Goal: Contribute content

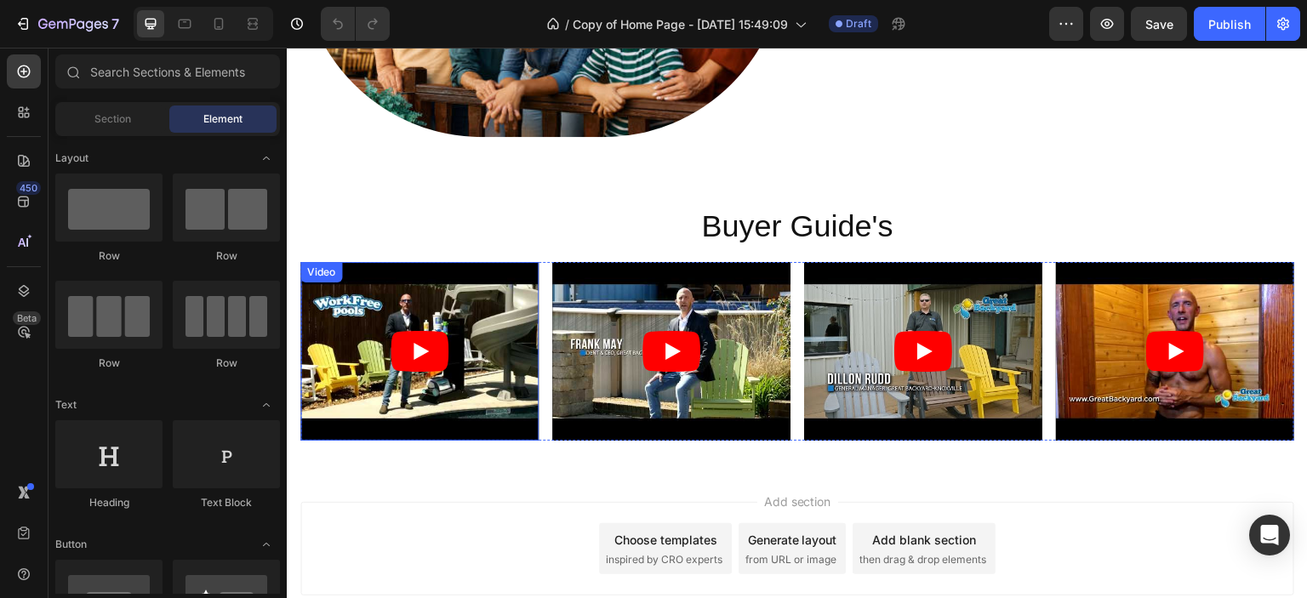
scroll to position [3841, 0]
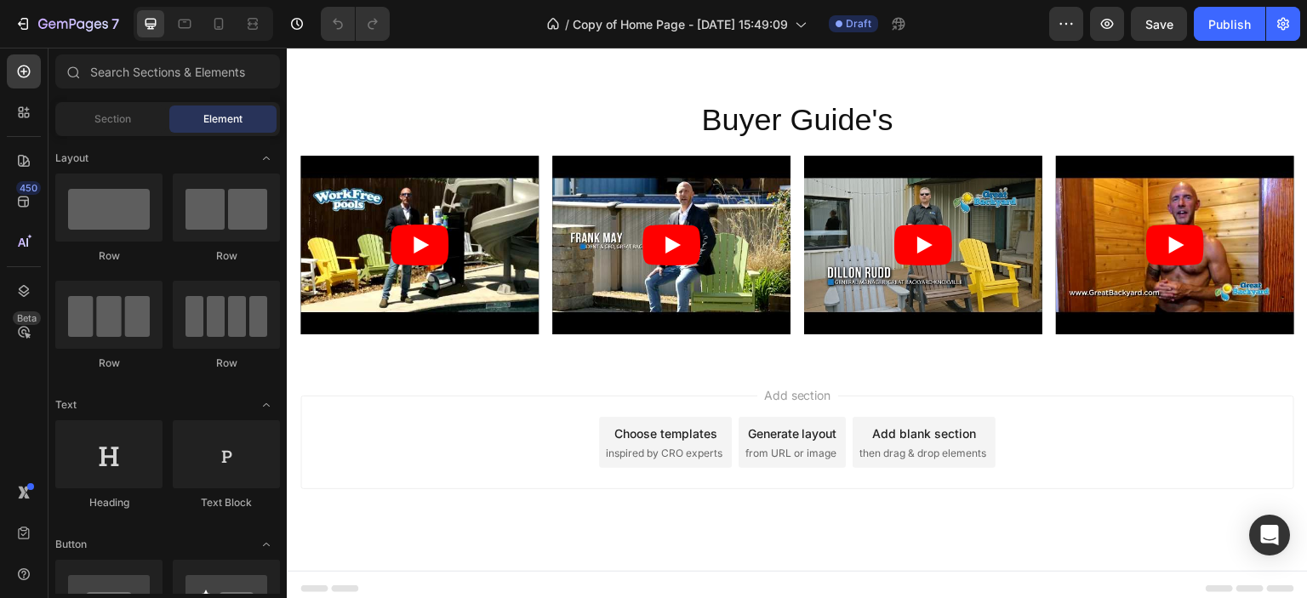
click at [391, 396] on div "Add section Choose templates inspired by CRO experts Generate layout from URL o…" at bounding box center [797, 443] width 994 height 94
click at [767, 389] on span "Add section" at bounding box center [797, 395] width 81 height 18
click at [111, 120] on span "Section" at bounding box center [112, 118] width 37 height 15
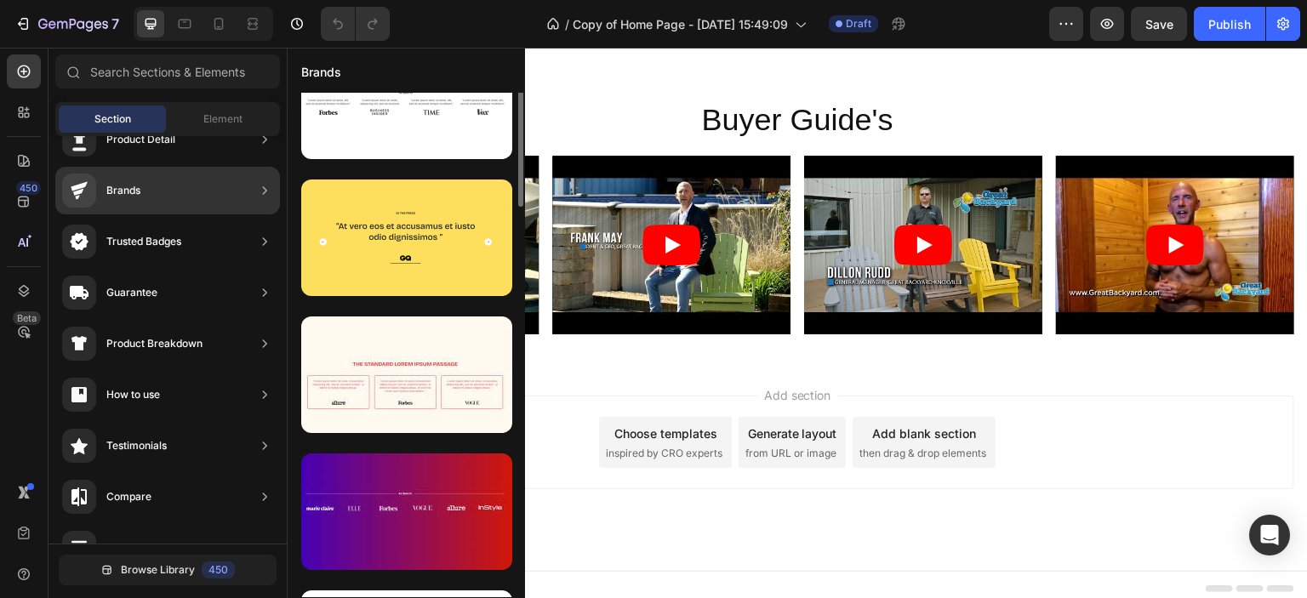
scroll to position [0, 0]
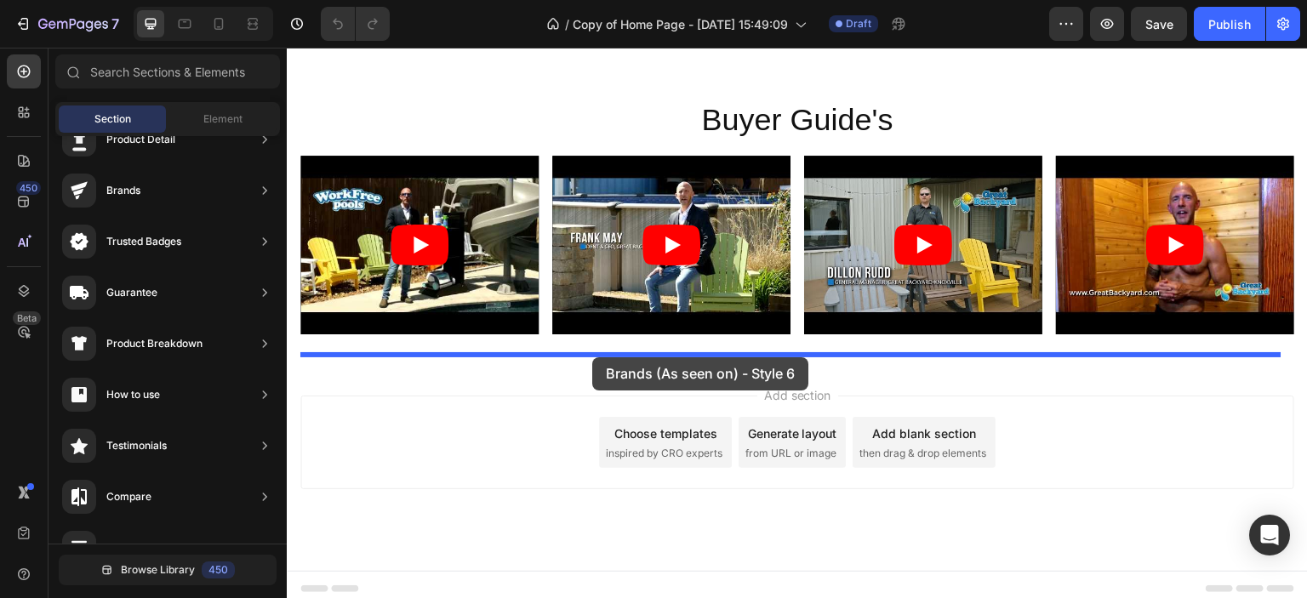
drag, startPoint x: 653, startPoint y: 302, endPoint x: 592, endPoint y: 357, distance: 81.9
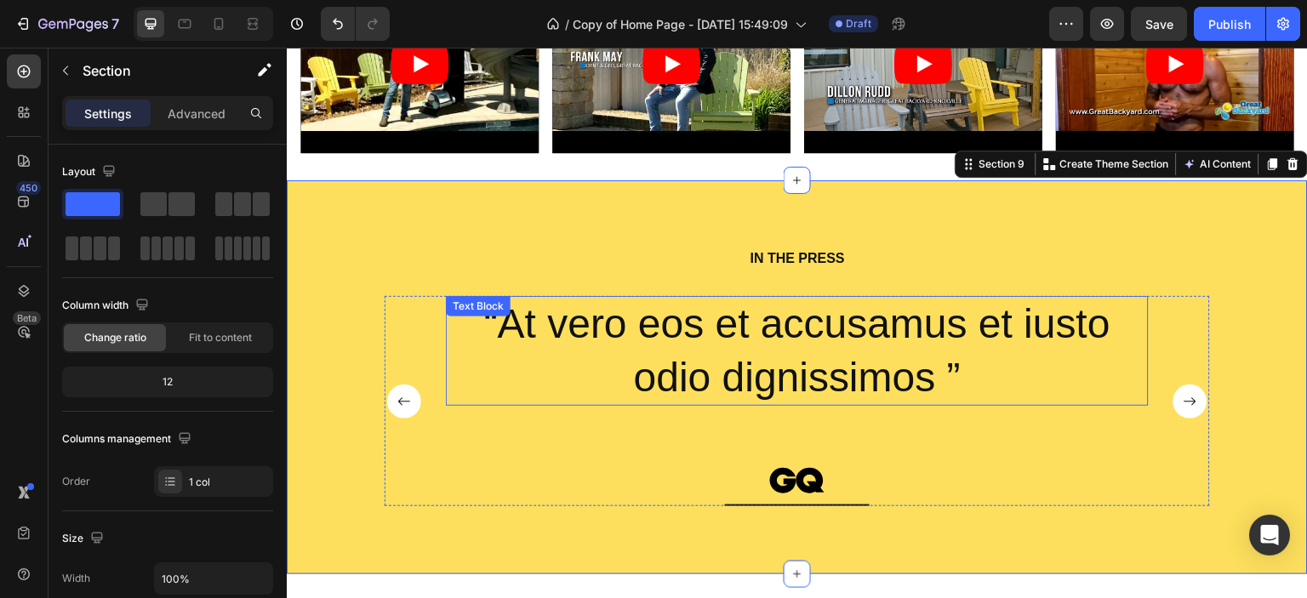
scroll to position [4087, 0]
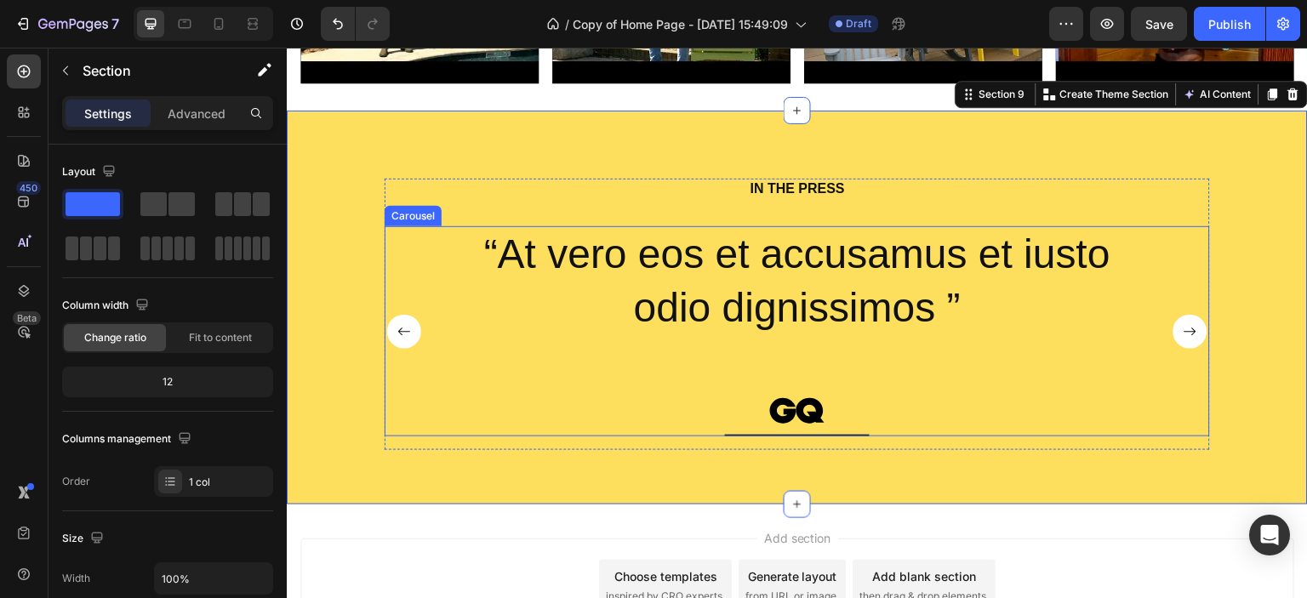
click at [1178, 326] on rect "Carousel Next Arrow" at bounding box center [1190, 332] width 34 height 34
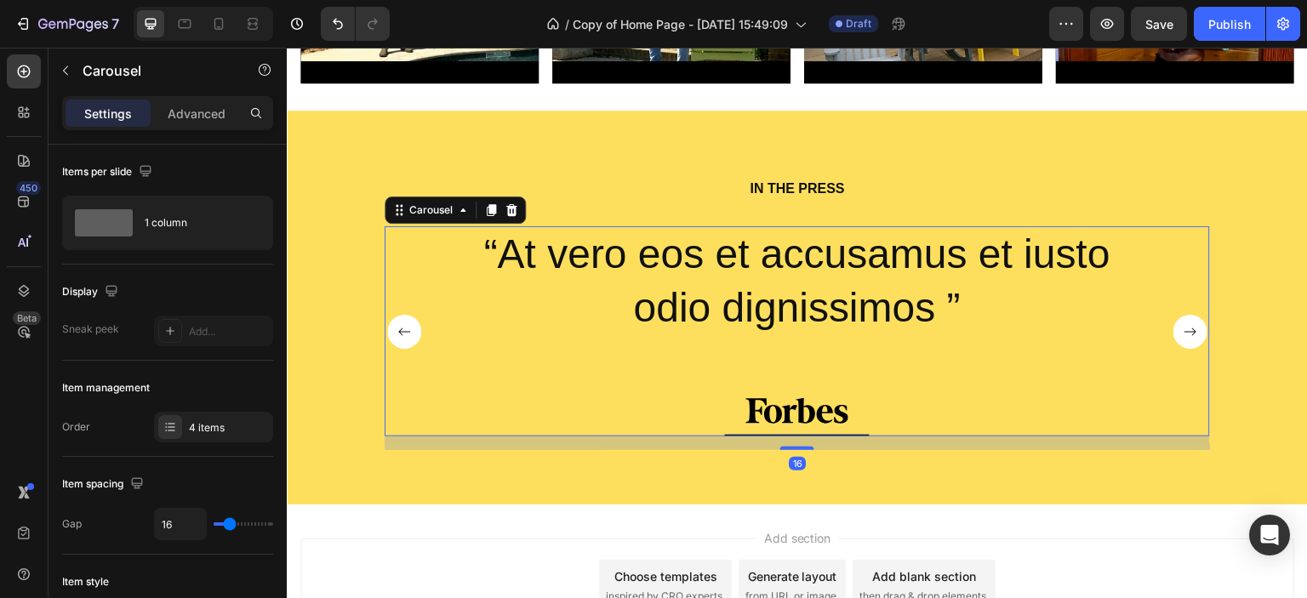
click at [1178, 330] on rect "Carousel Next Arrow" at bounding box center [1190, 332] width 34 height 34
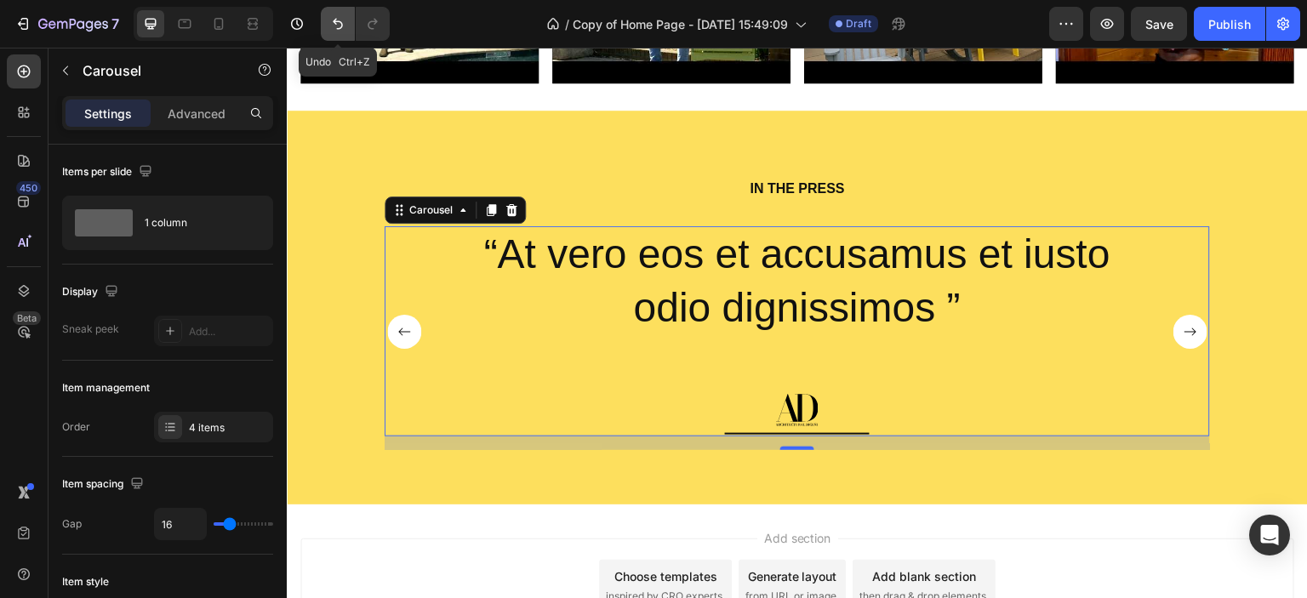
click at [334, 14] on button "Undo/Redo" at bounding box center [338, 24] width 34 height 34
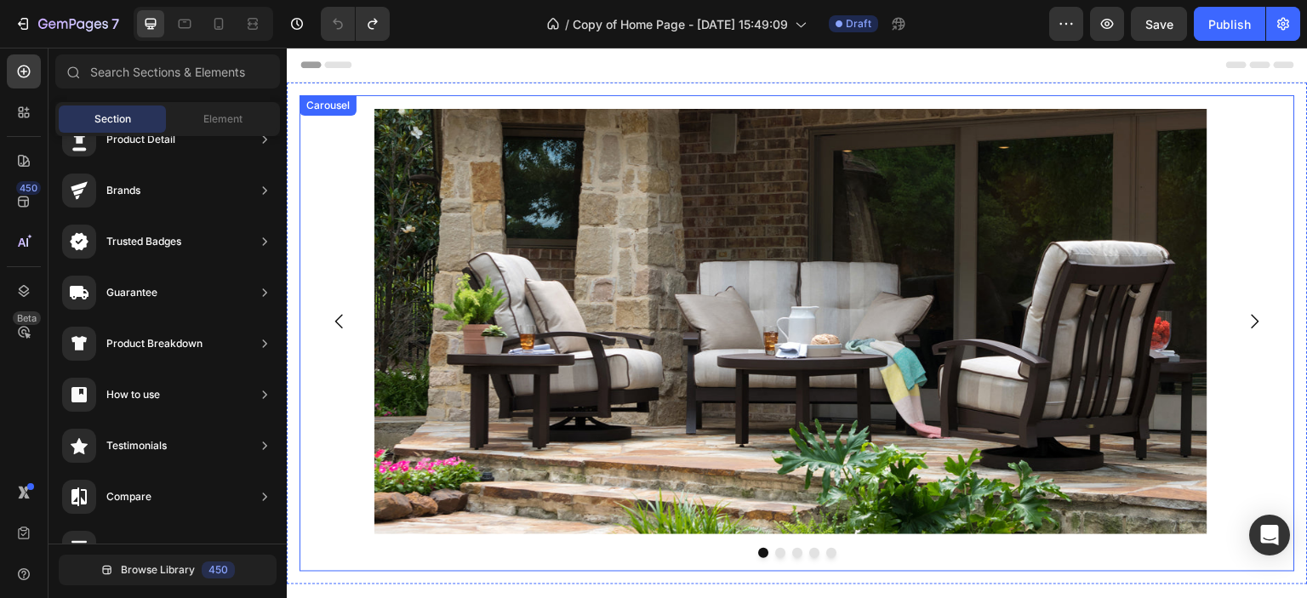
scroll to position [0, 0]
click at [1252, 317] on icon "Carousel Next Arrow" at bounding box center [1256, 322] width 8 height 14
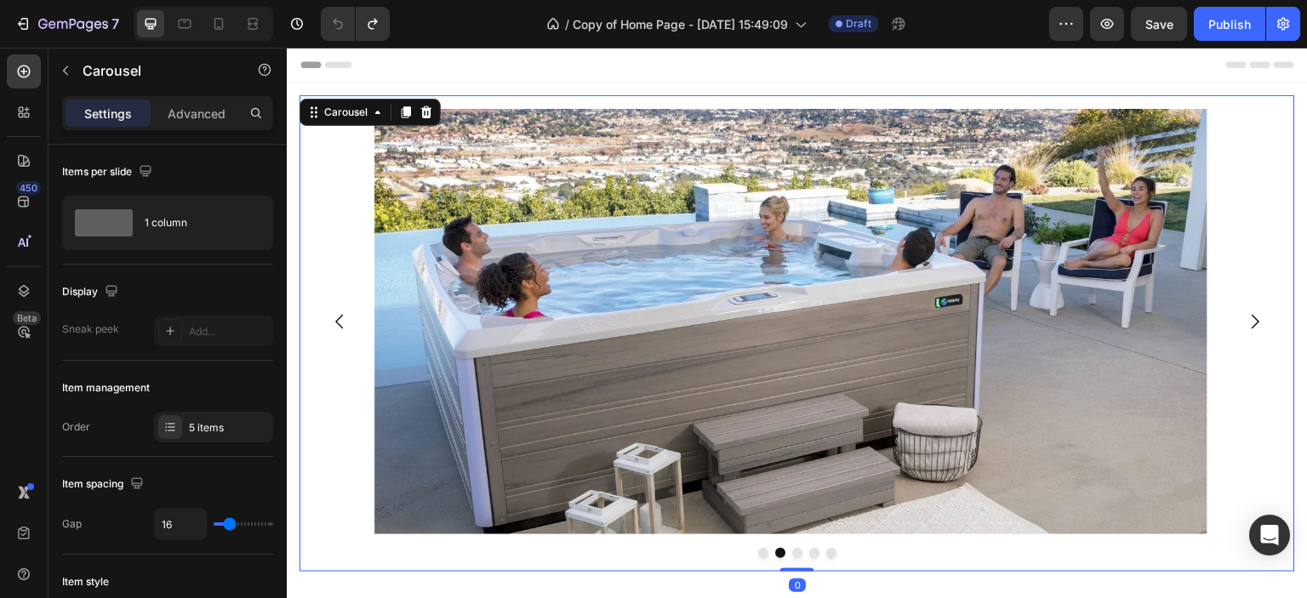
click at [1252, 319] on icon "Carousel Next Arrow" at bounding box center [1256, 322] width 8 height 14
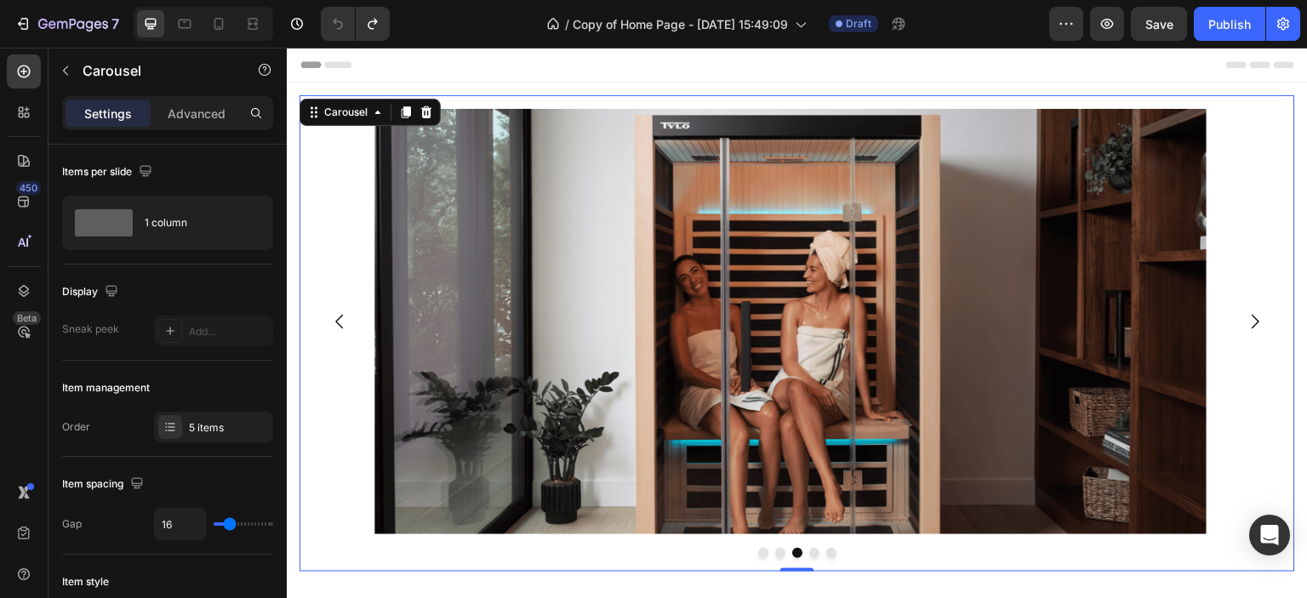
click at [1245, 320] on icon "Carousel Next Arrow" at bounding box center [1255, 321] width 20 height 20
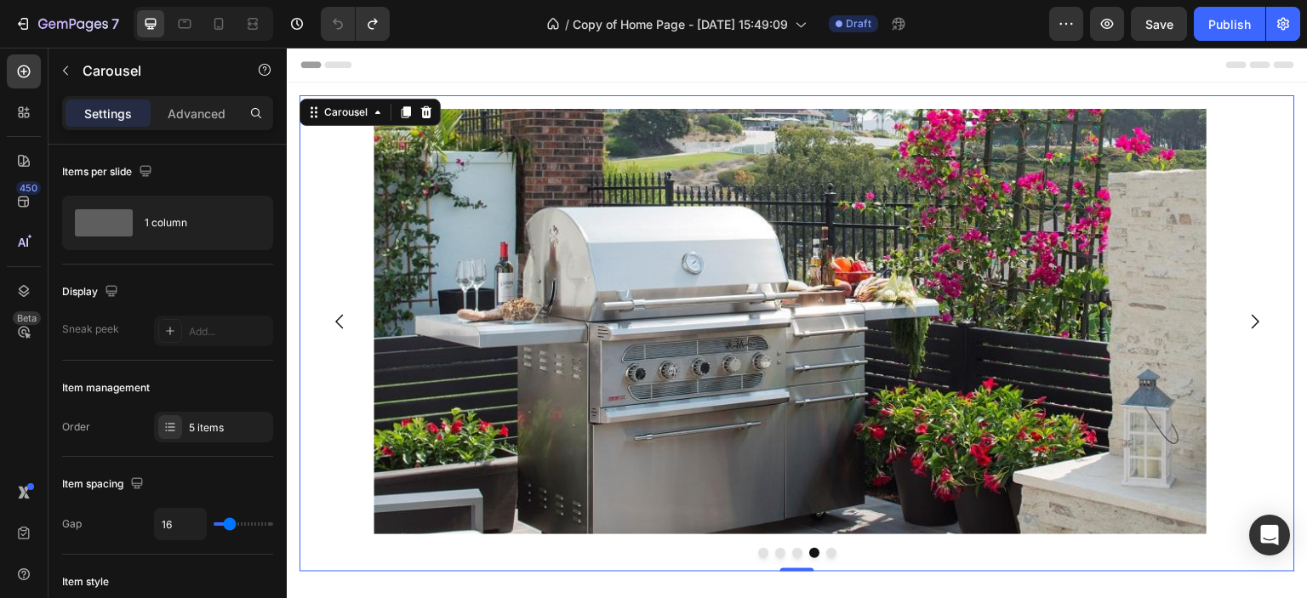
click at [1245, 320] on icon "Carousel Next Arrow" at bounding box center [1255, 321] width 20 height 20
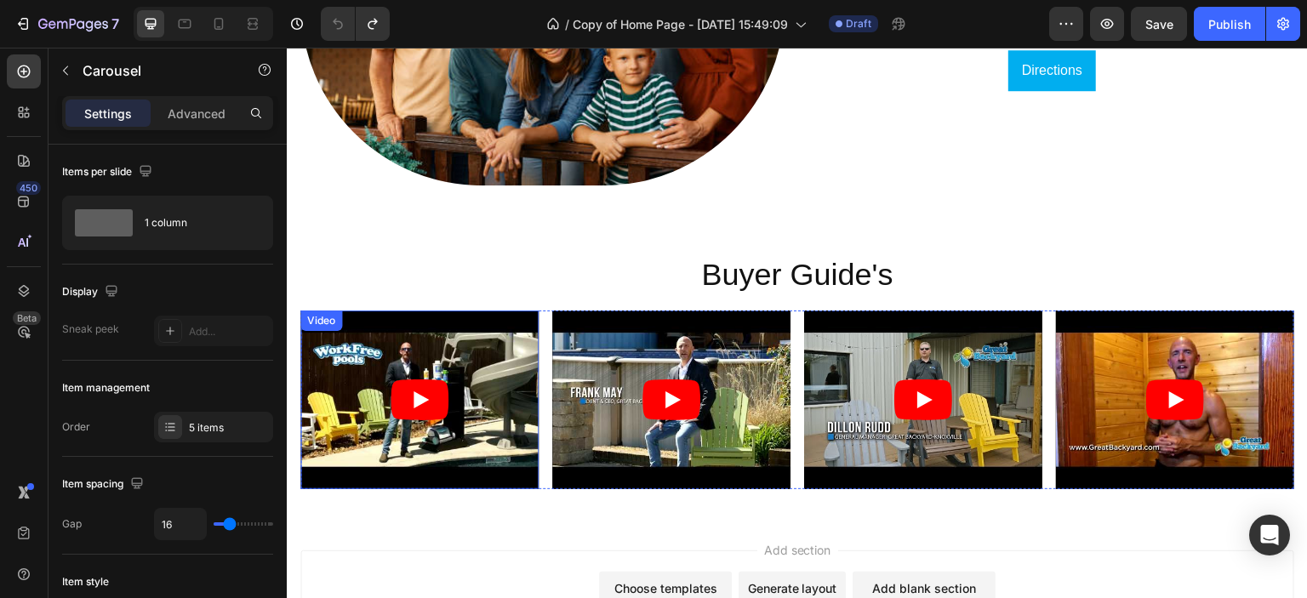
scroll to position [3585, 0]
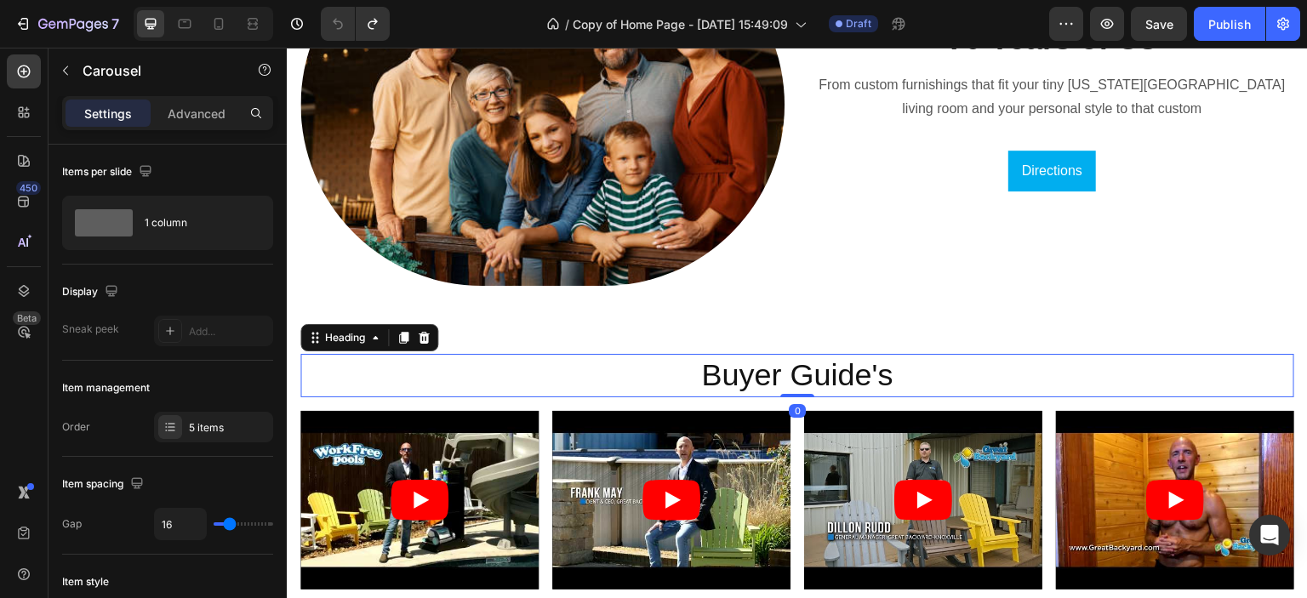
click at [903, 369] on h2 "Buyer Guide's" at bounding box center [797, 375] width 994 height 43
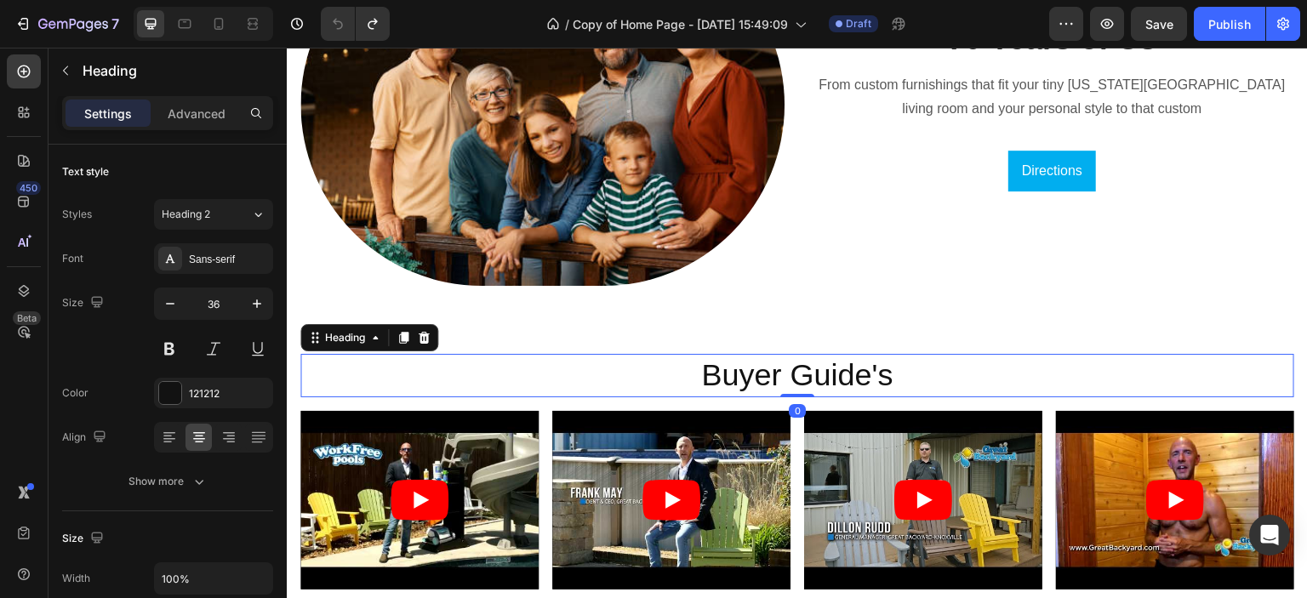
click at [888, 372] on h2 "Buyer Guide's" at bounding box center [797, 375] width 994 height 43
click at [888, 372] on p "Buyer Guide's" at bounding box center [797, 376] width 990 height 40
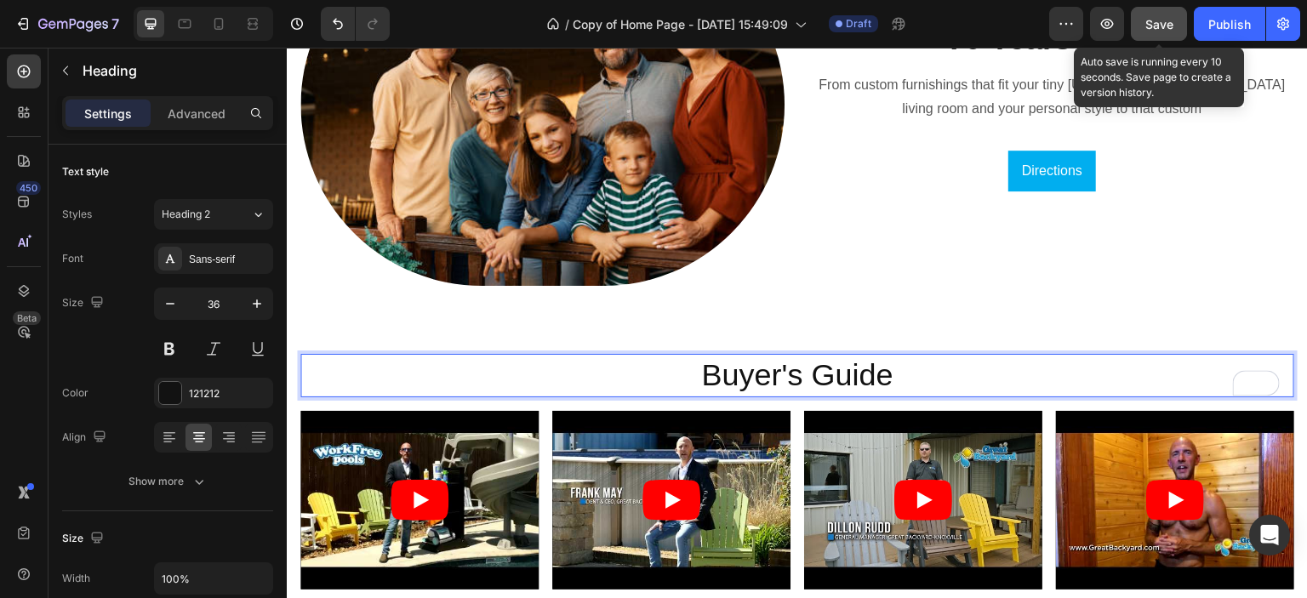
click at [1157, 13] on button "Save" at bounding box center [1159, 24] width 56 height 34
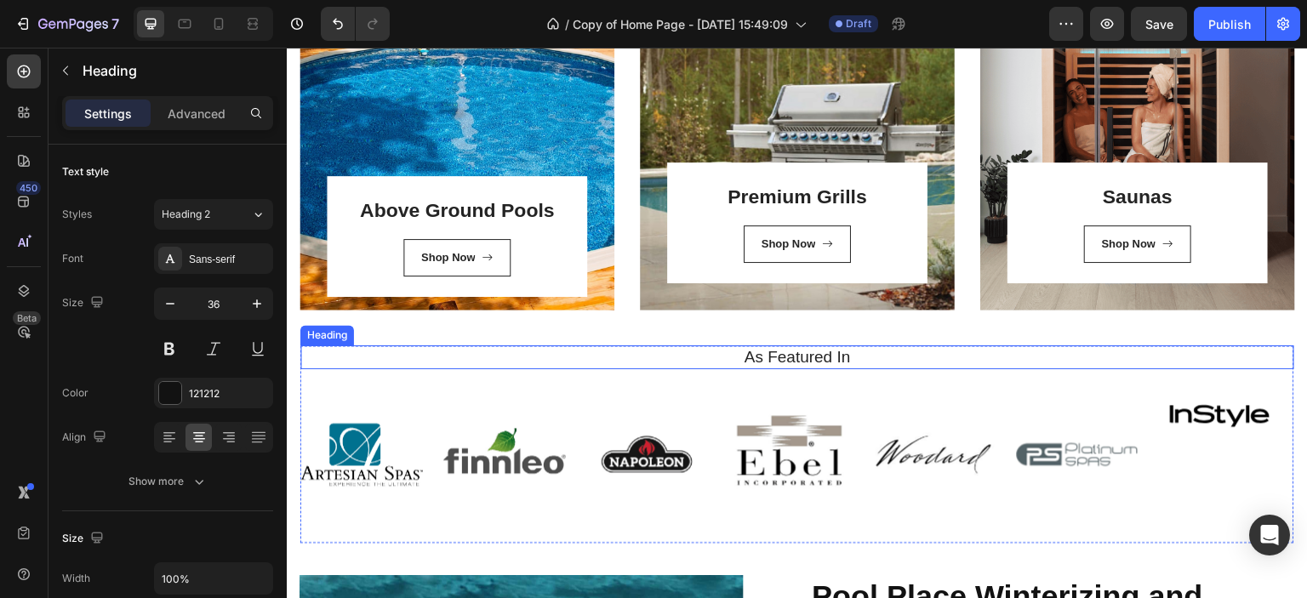
scroll to position [2479, 0]
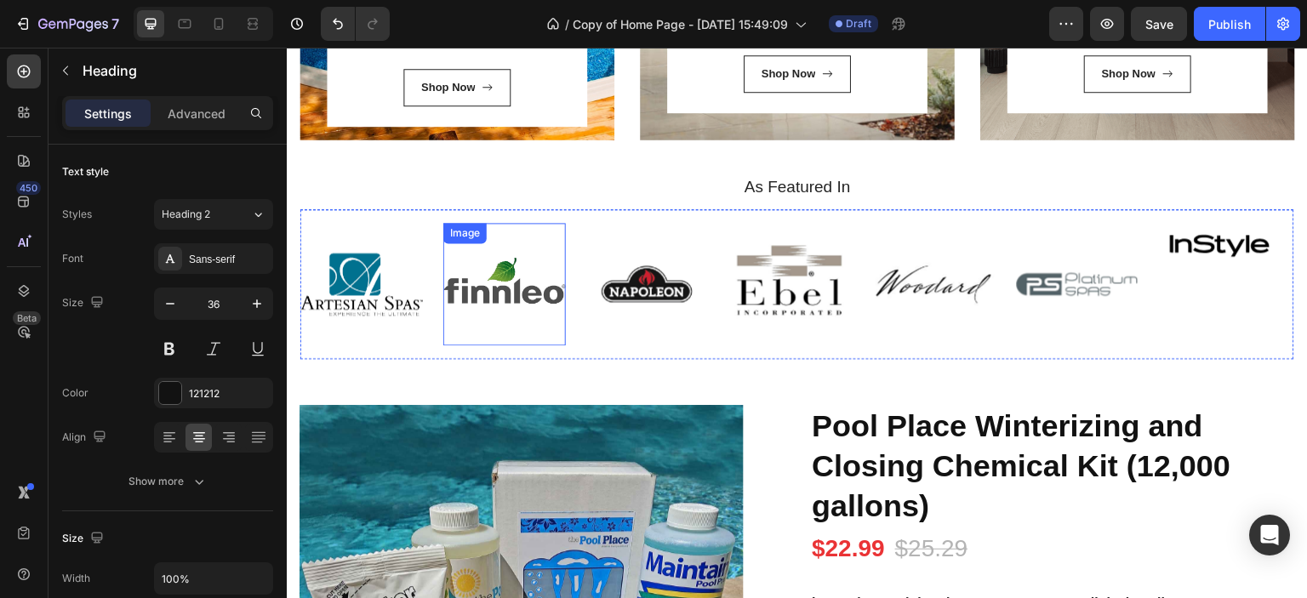
click at [462, 293] on img at bounding box center [504, 284] width 123 height 123
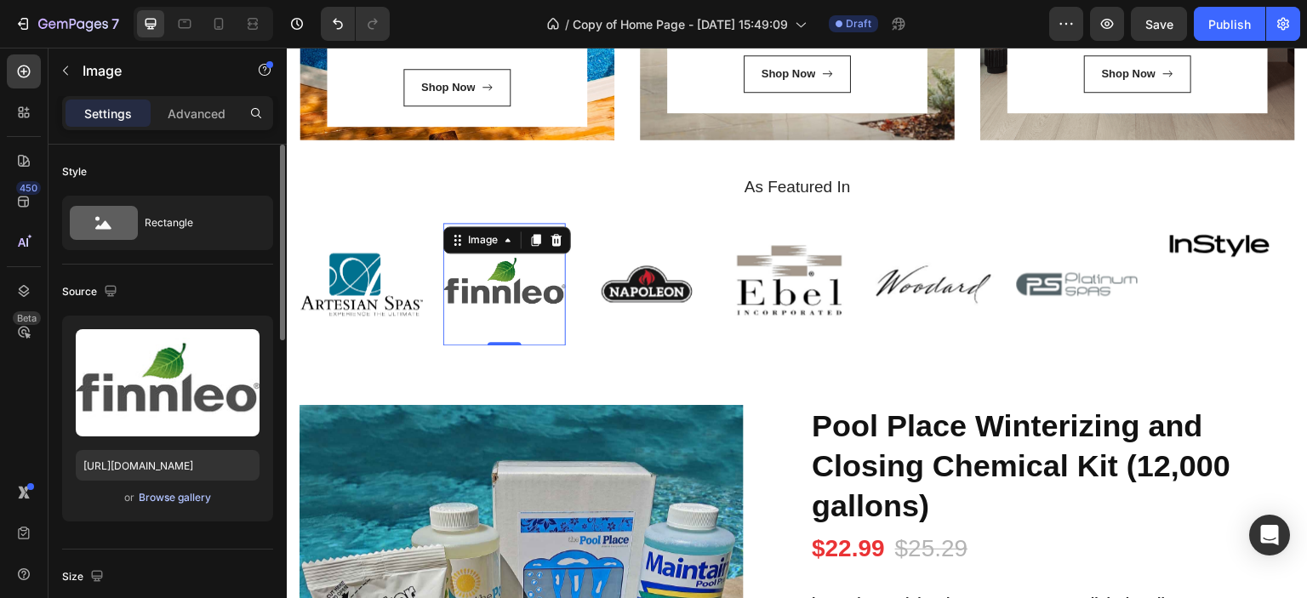
click at [173, 496] on div "Browse gallery" at bounding box center [175, 497] width 72 height 15
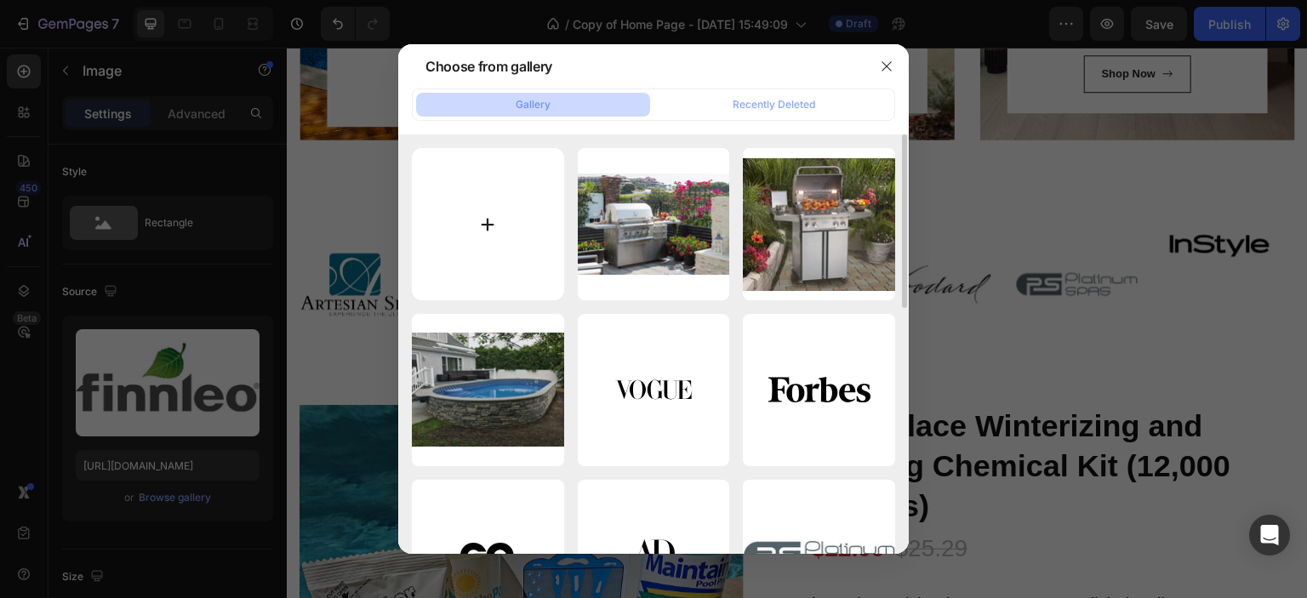
click at [489, 224] on input "file" at bounding box center [488, 224] width 152 height 152
type input "C:\fakepath\Platinum spa.jpg"
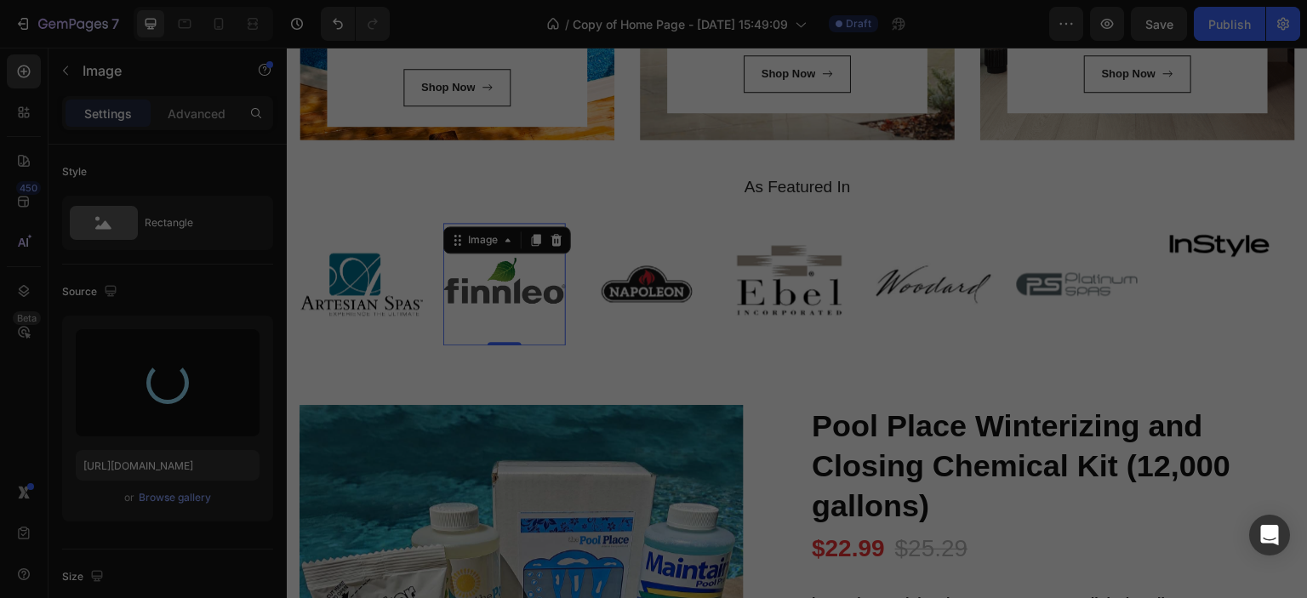
type input "[URL][DOMAIN_NAME]"
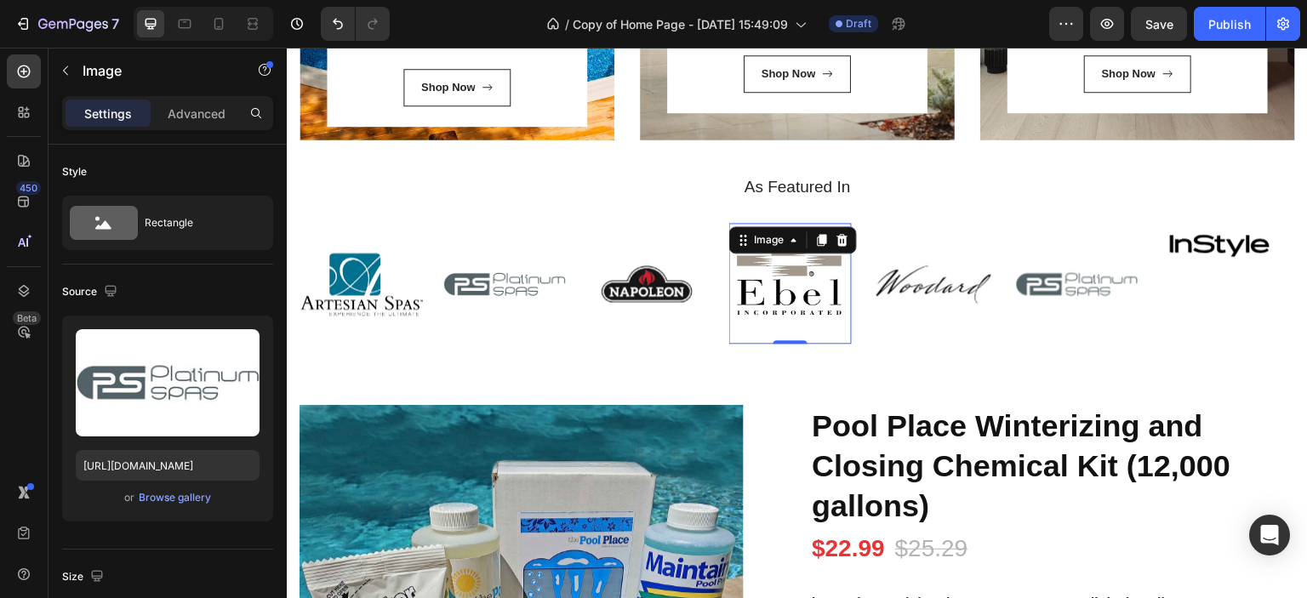
click at [768, 317] on img at bounding box center [790, 283] width 123 height 121
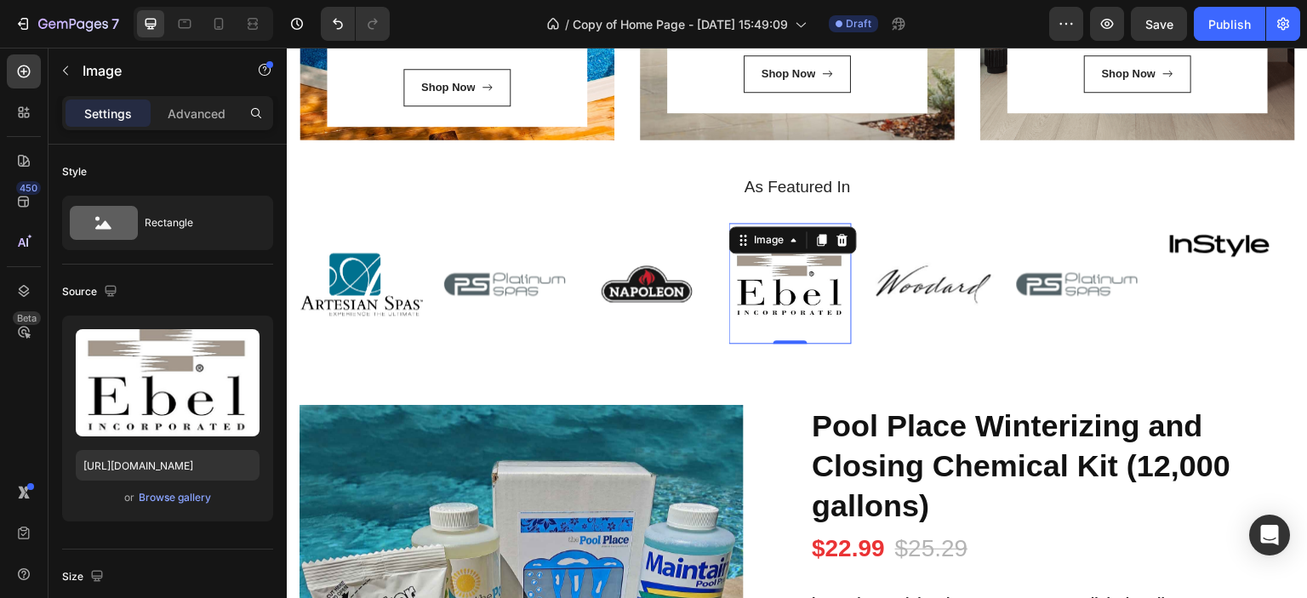
click at [758, 313] on img at bounding box center [790, 283] width 123 height 121
click at [170, 494] on div "Browse gallery" at bounding box center [175, 497] width 72 height 15
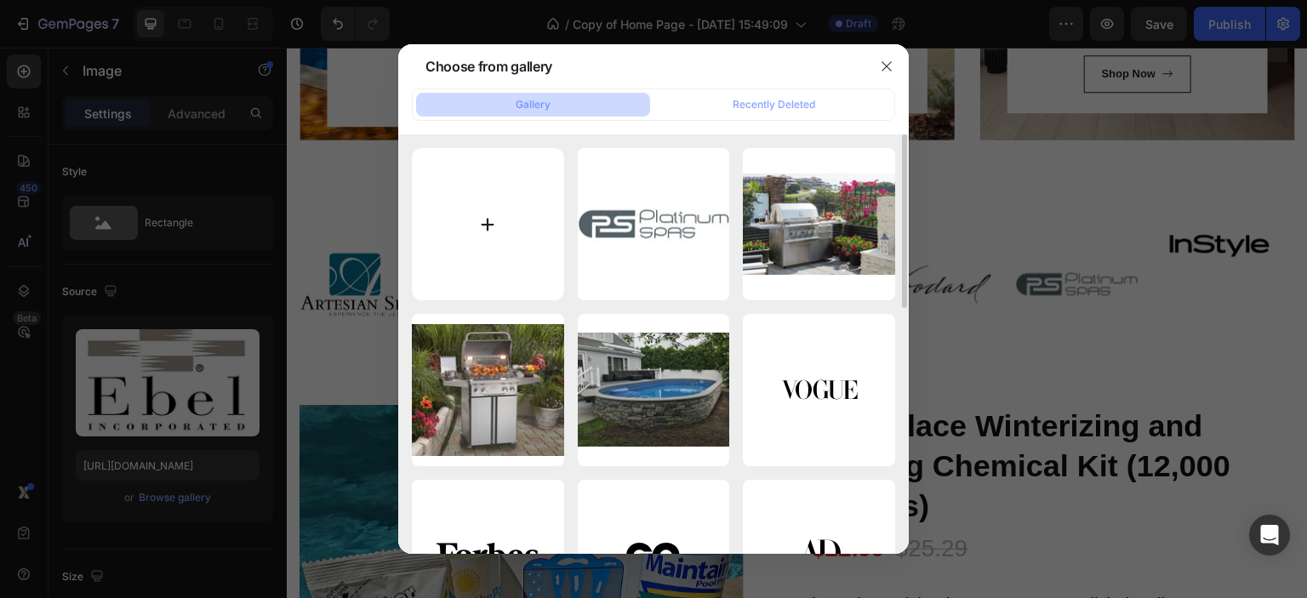
click at [496, 225] on input "file" at bounding box center [488, 224] width 152 height 152
type input "C:\fakepath\finnleo logo.jpg"
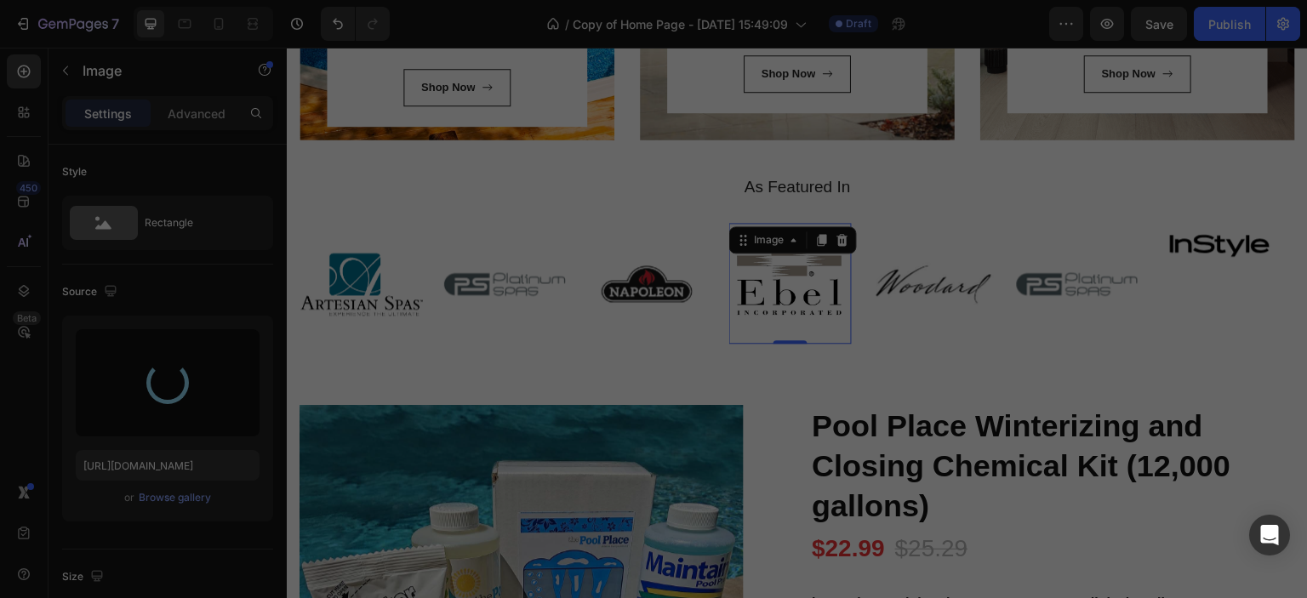
type input "[URL][DOMAIN_NAME]"
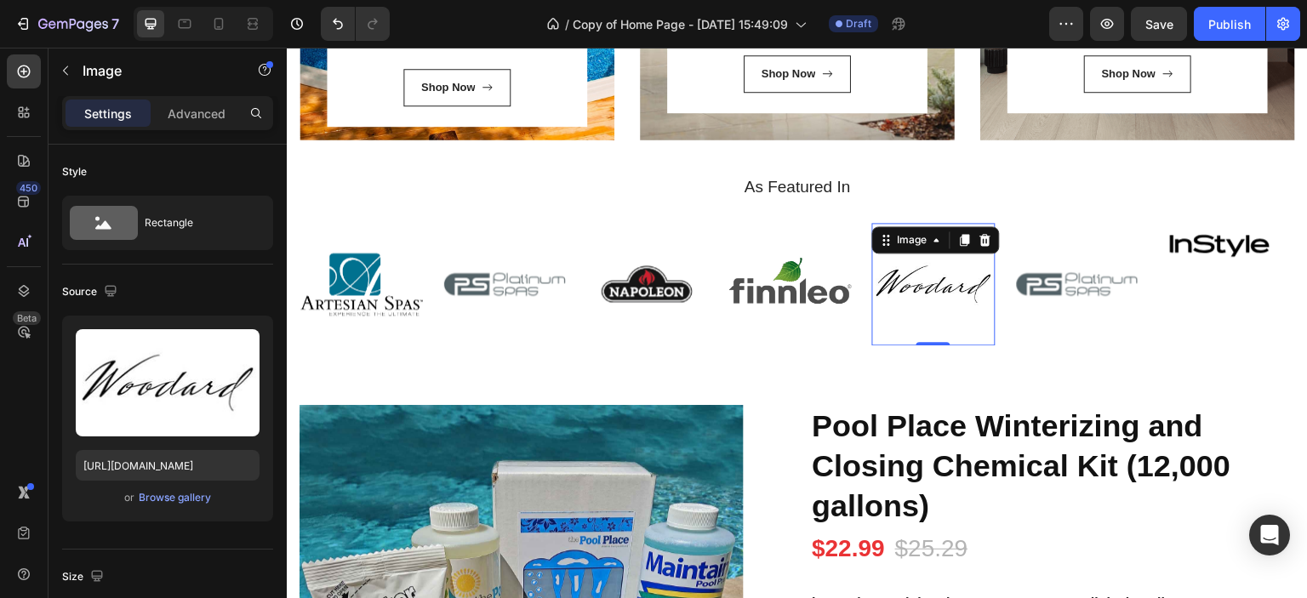
click at [942, 288] on img at bounding box center [933, 284] width 123 height 123
click at [156, 499] on div "Browse gallery" at bounding box center [175, 497] width 72 height 15
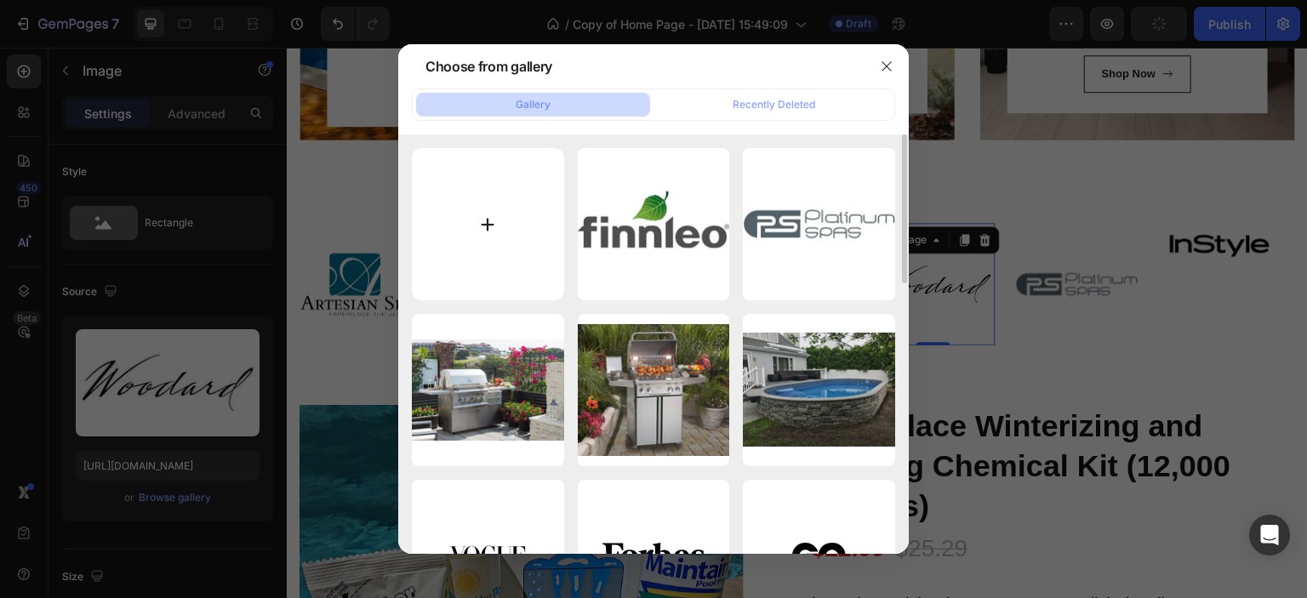
click at [487, 224] on input "file" at bounding box center [488, 224] width 152 height 152
type input "C:\fakepath\ebel-logo.png"
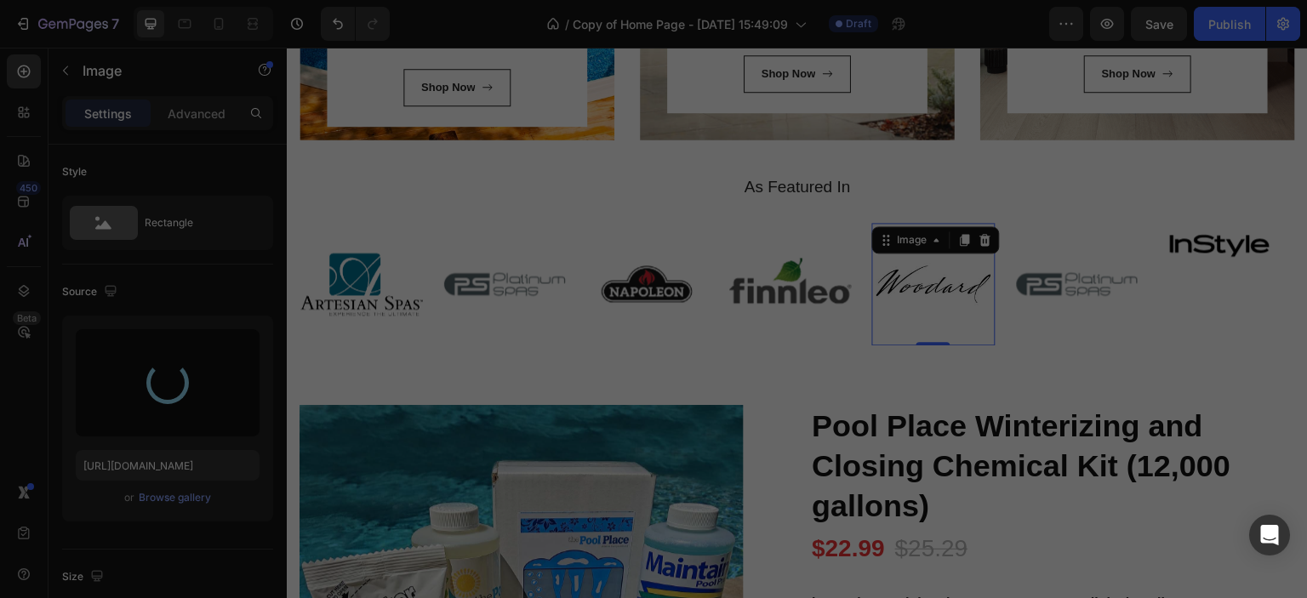
type input "[URL][DOMAIN_NAME]"
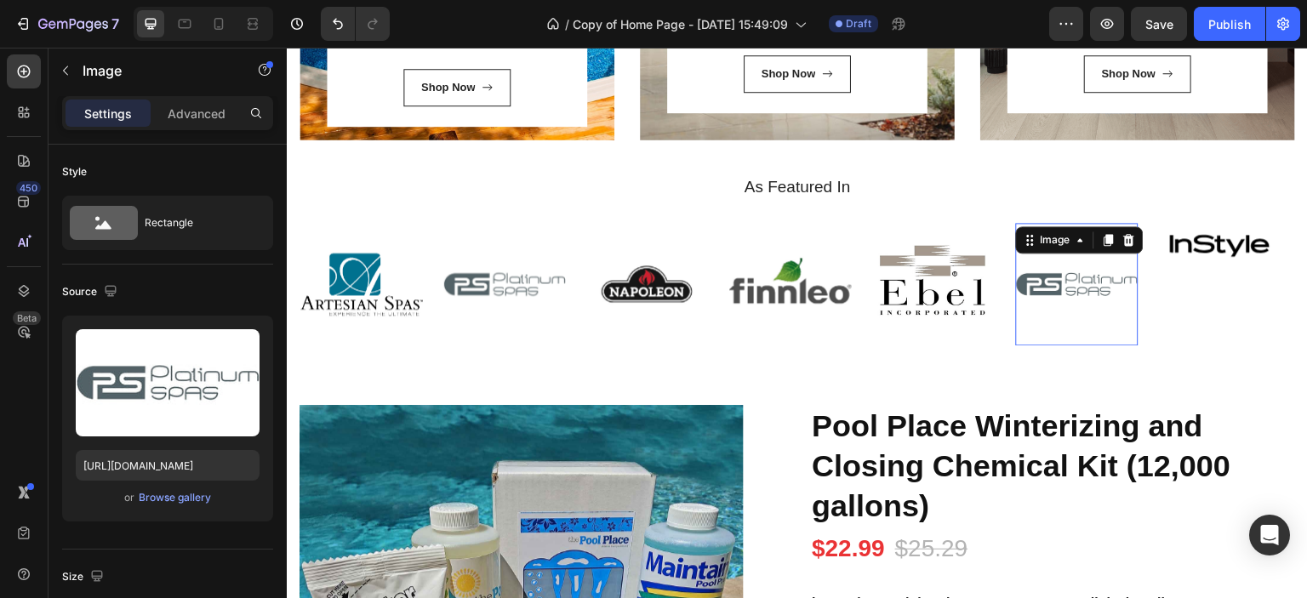
click at [1054, 293] on img at bounding box center [1077, 284] width 123 height 123
click at [150, 496] on div "Browse gallery" at bounding box center [175, 497] width 72 height 15
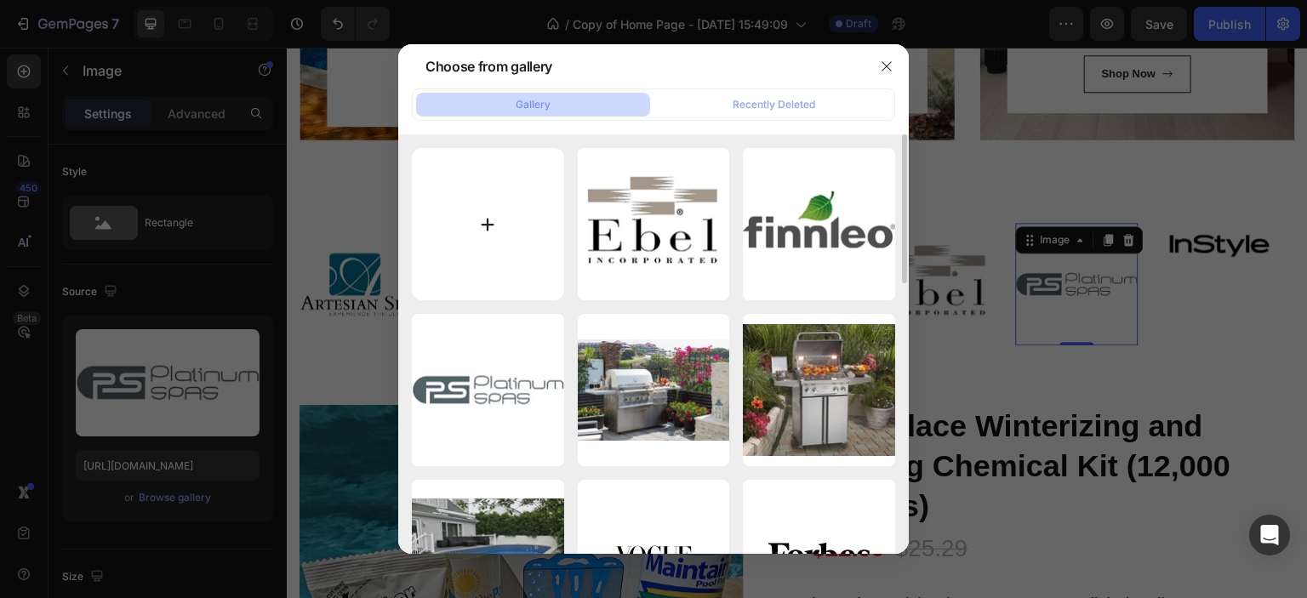
click at [499, 226] on input "file" at bounding box center [488, 224] width 152 height 152
type input "C:\fakepath\[PERSON_NAME].jpg"
type input "[URL][DOMAIN_NAME]"
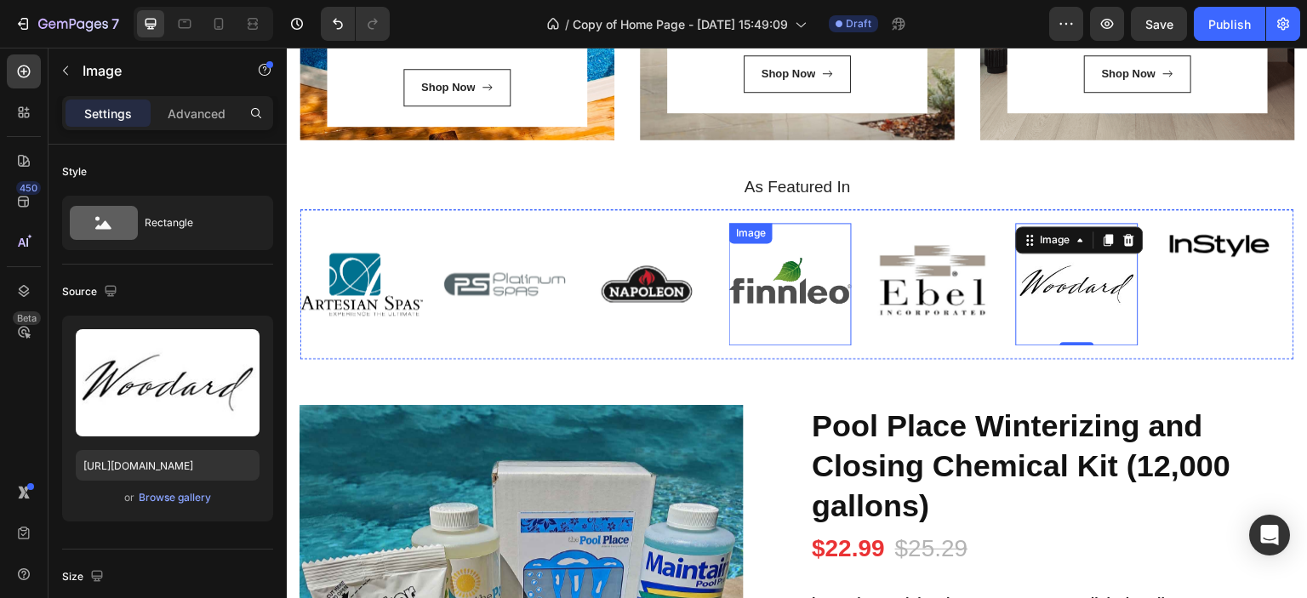
click at [763, 288] on img at bounding box center [790, 284] width 123 height 123
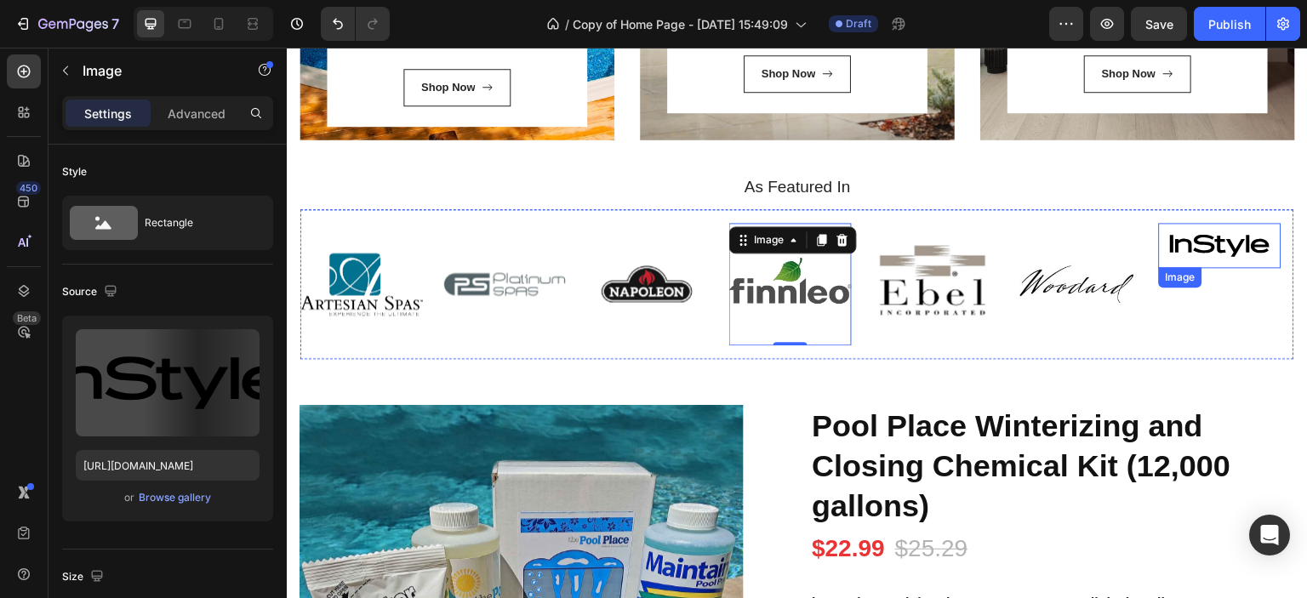
click at [1174, 248] on img at bounding box center [1220, 245] width 123 height 45
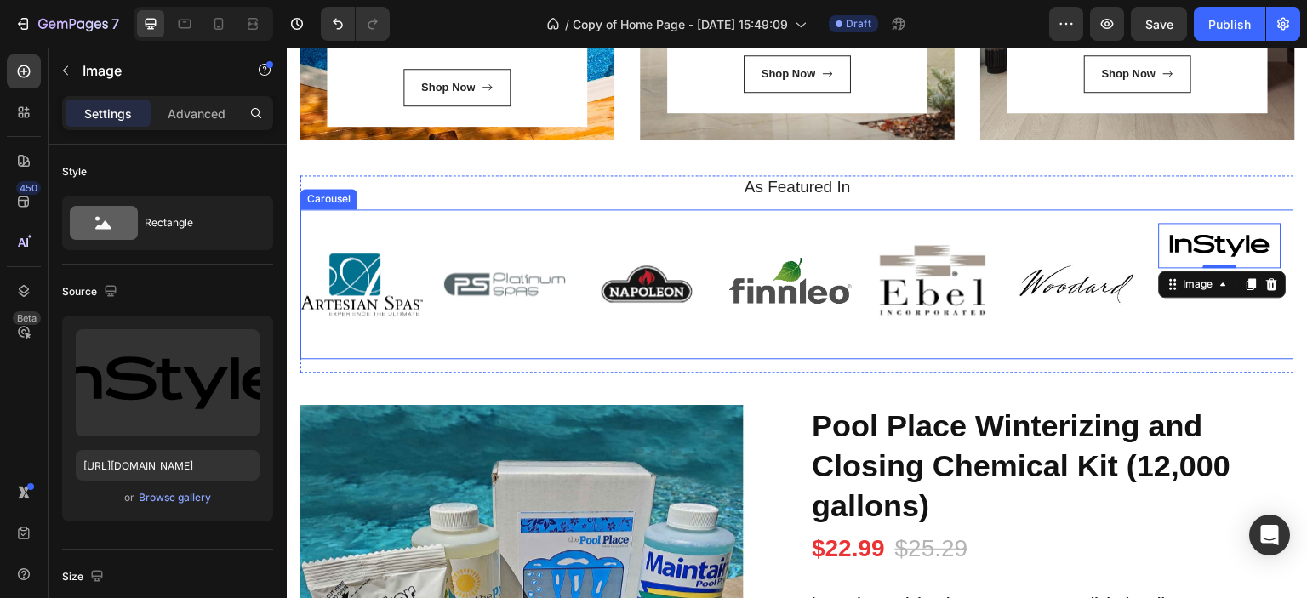
click at [397, 216] on div "Image Image Image Image Image Image Image 0 Carousel" at bounding box center [797, 284] width 994 height 150
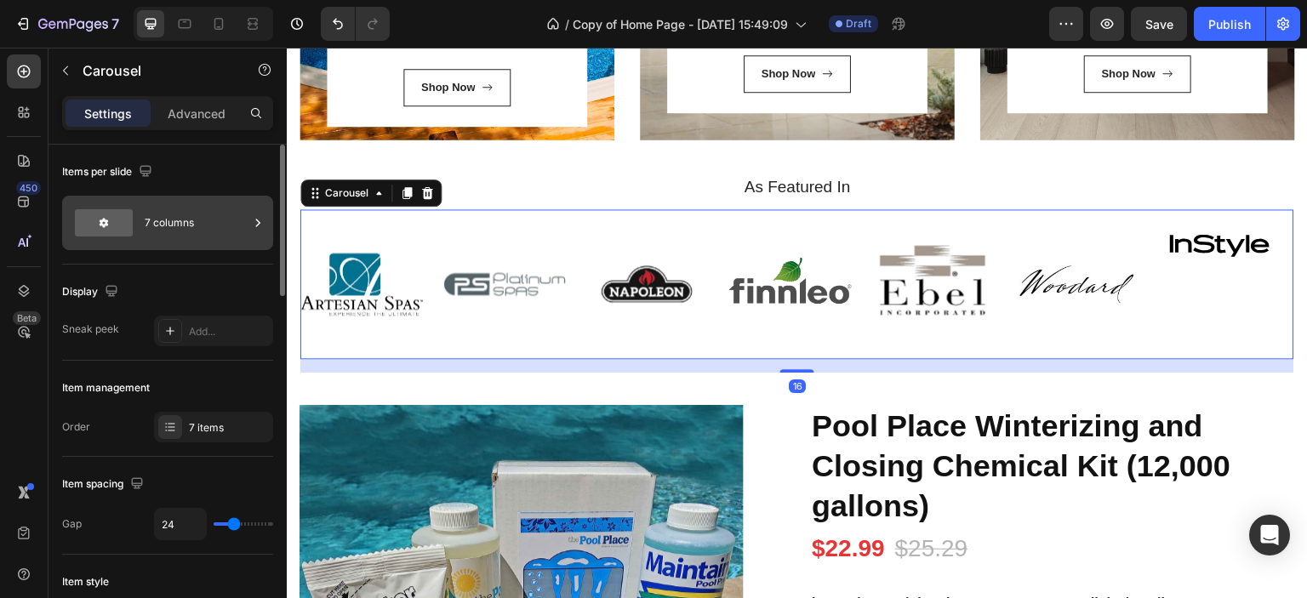
click at [150, 227] on div "7 columns" at bounding box center [197, 222] width 104 height 39
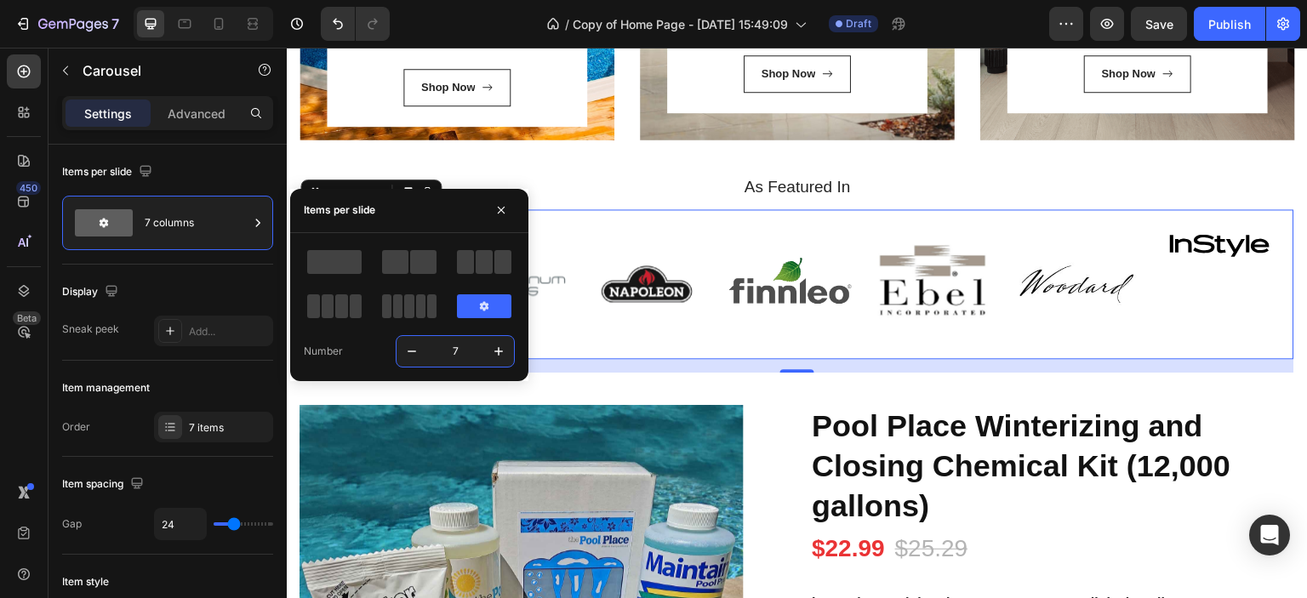
type input "6"
click at [884, 347] on div "Image Image Image Image Image Image Image Carousel 16" at bounding box center [797, 284] width 994 height 150
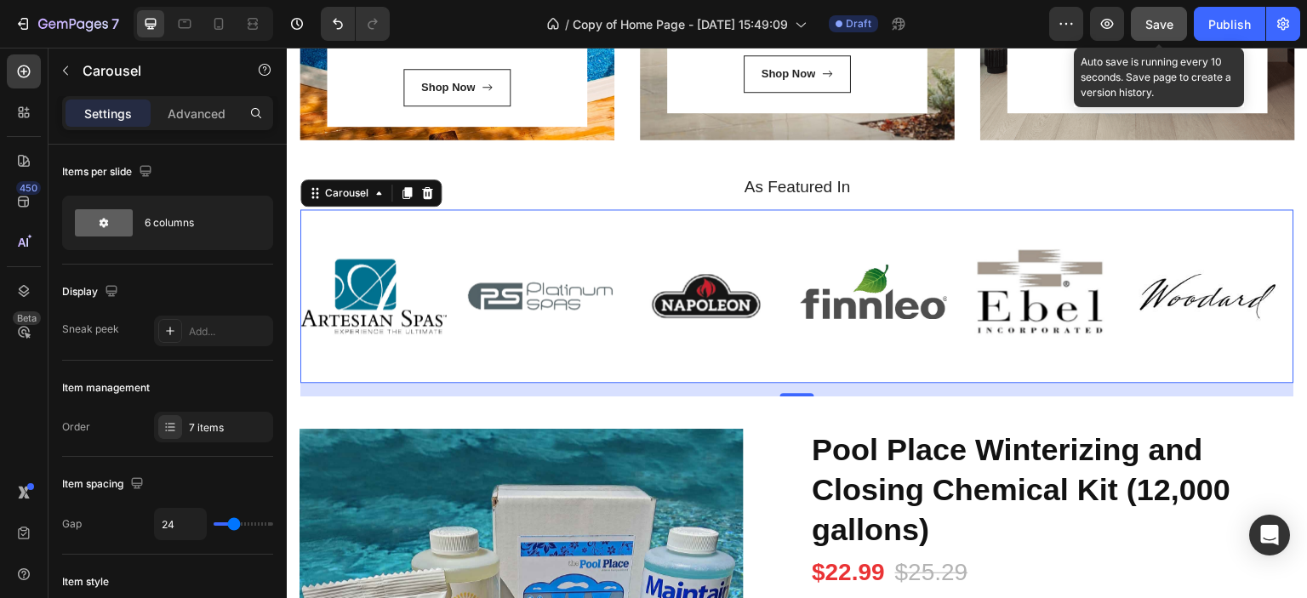
click at [1157, 18] on span "Save" at bounding box center [1159, 24] width 28 height 14
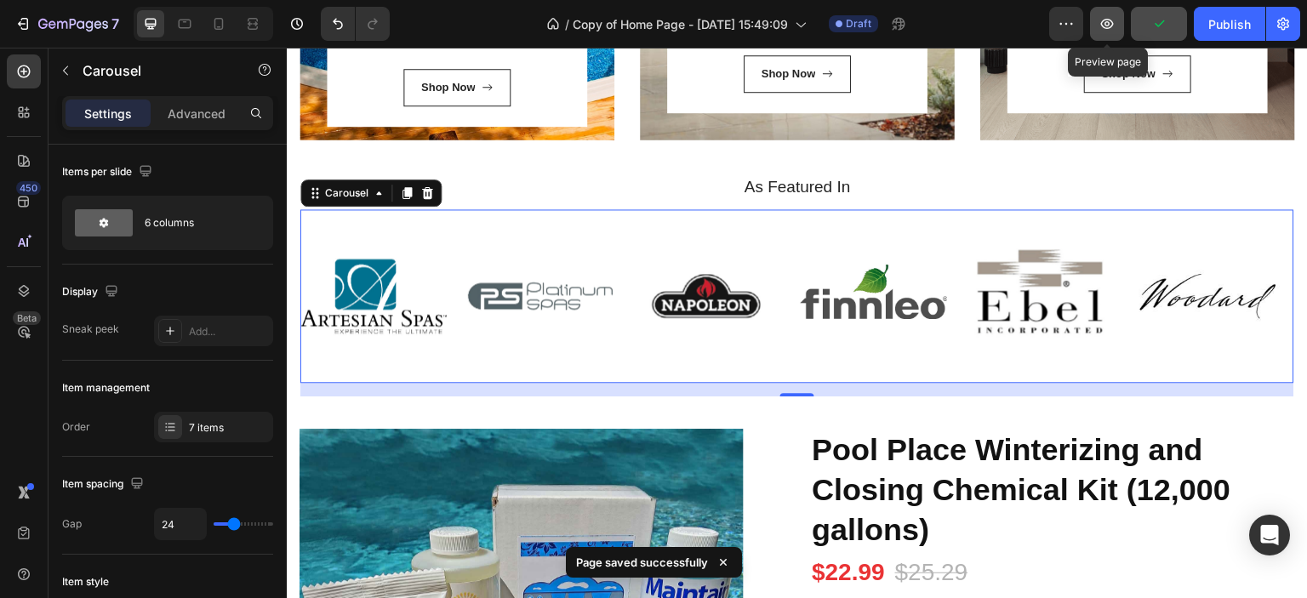
click at [1106, 26] on icon "button" at bounding box center [1106, 23] width 17 height 17
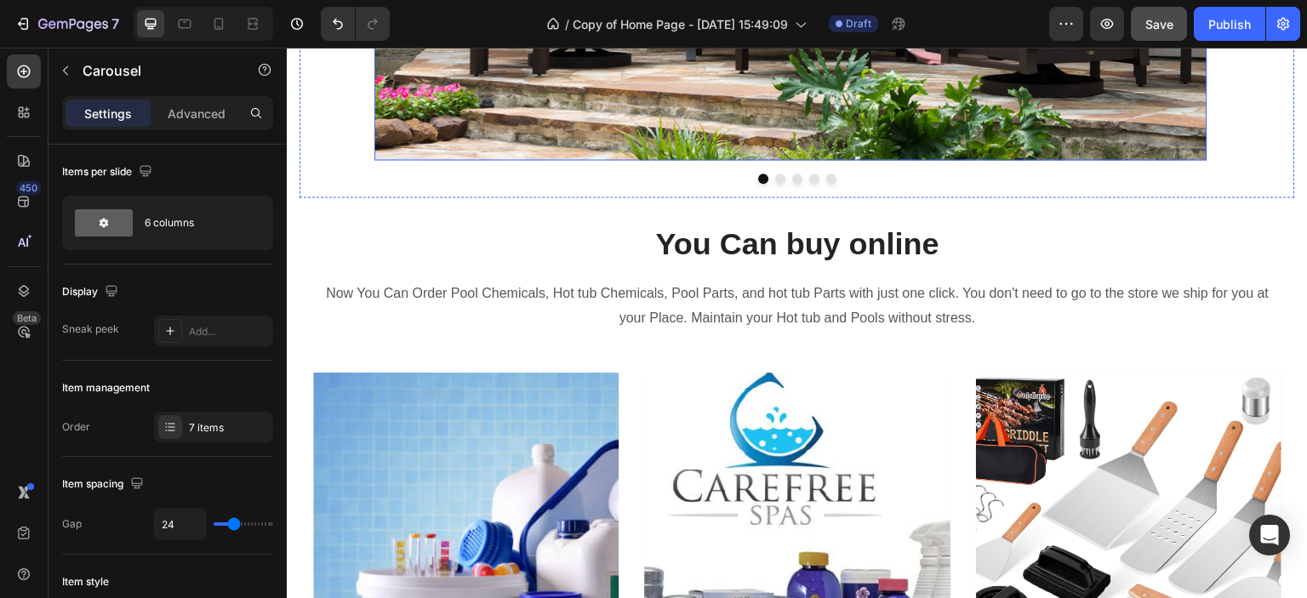
scroll to position [425, 0]
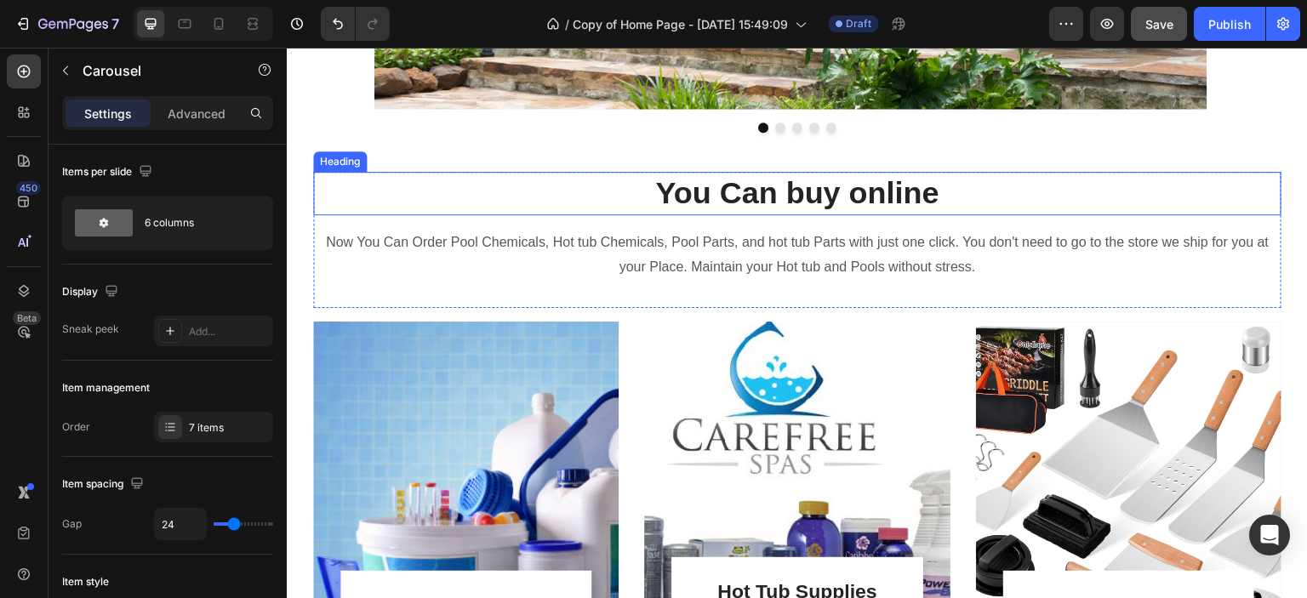
click at [671, 197] on h2 "You Can buy online" at bounding box center [797, 193] width 968 height 43
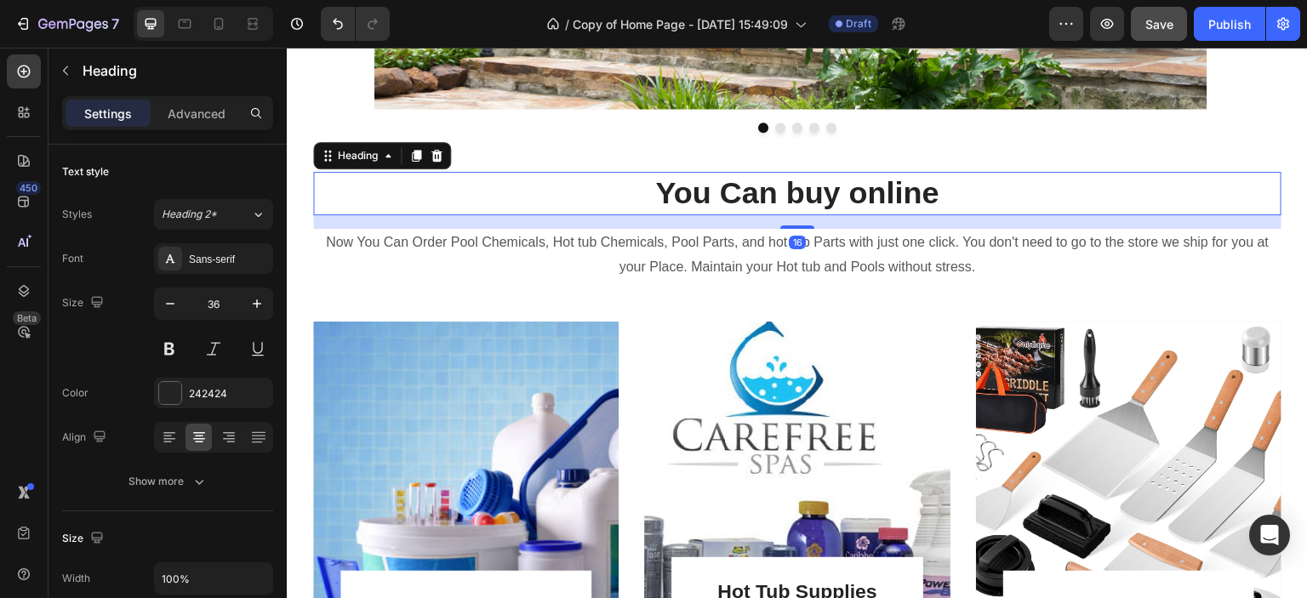
click at [671, 197] on h2 "You Can buy online" at bounding box center [797, 193] width 968 height 43
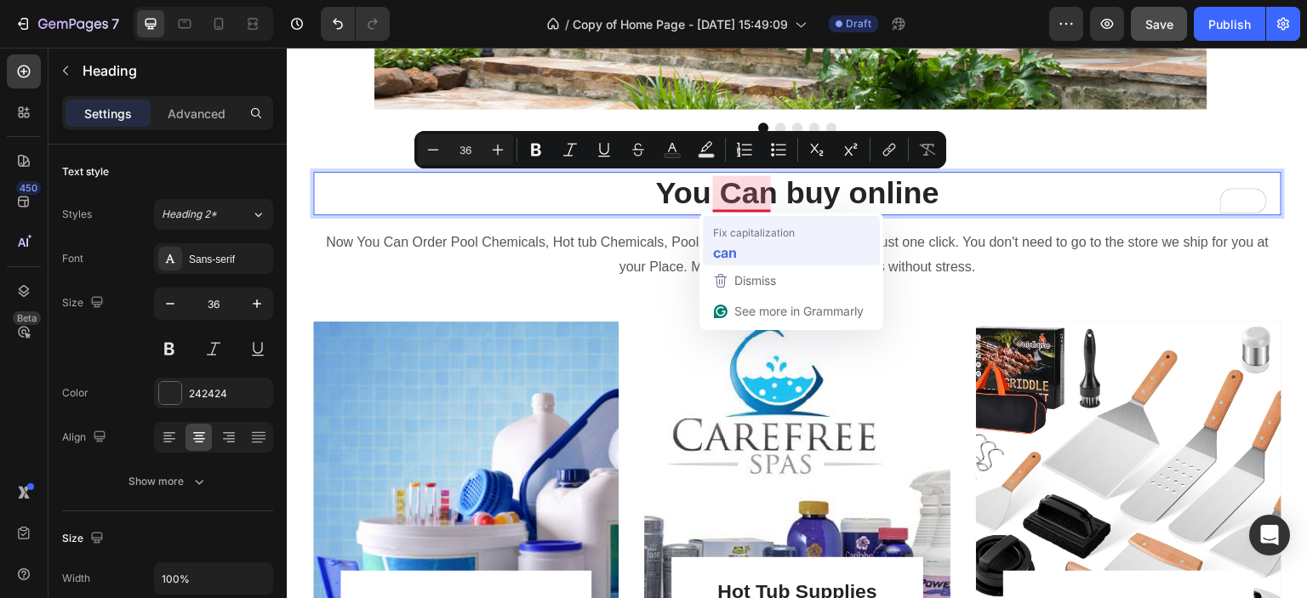
drag, startPoint x: 671, startPoint y: 197, endPoint x: 1036, endPoint y: 298, distance: 378.8
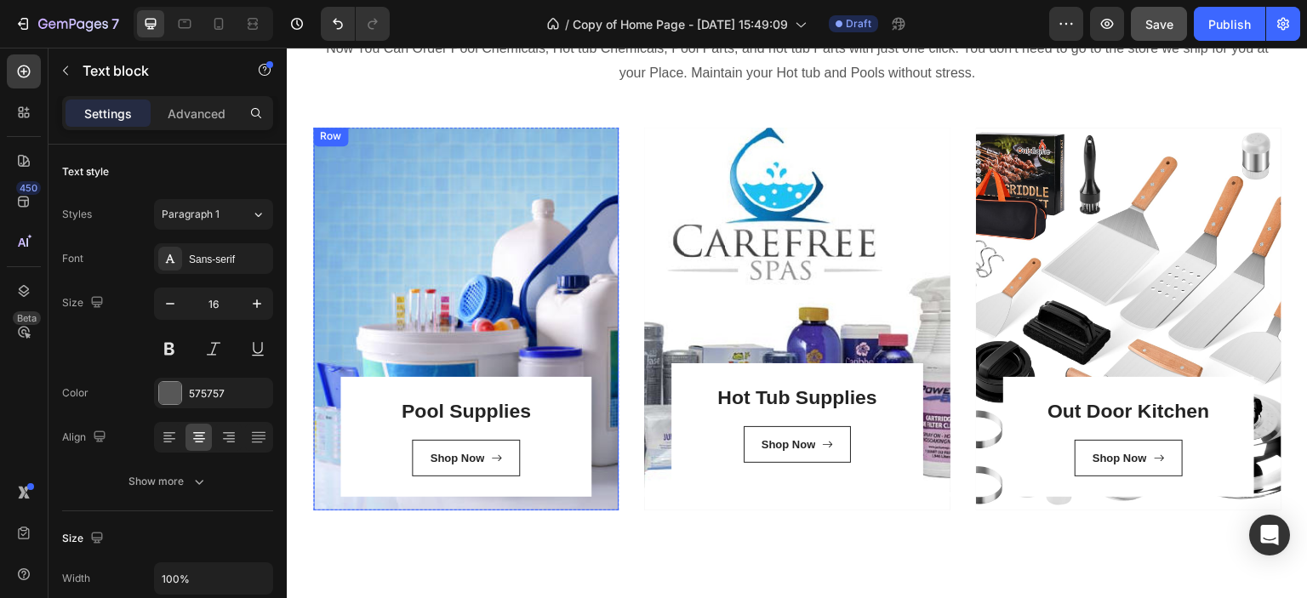
scroll to position [340, 0]
